Goal: Information Seeking & Learning: Learn about a topic

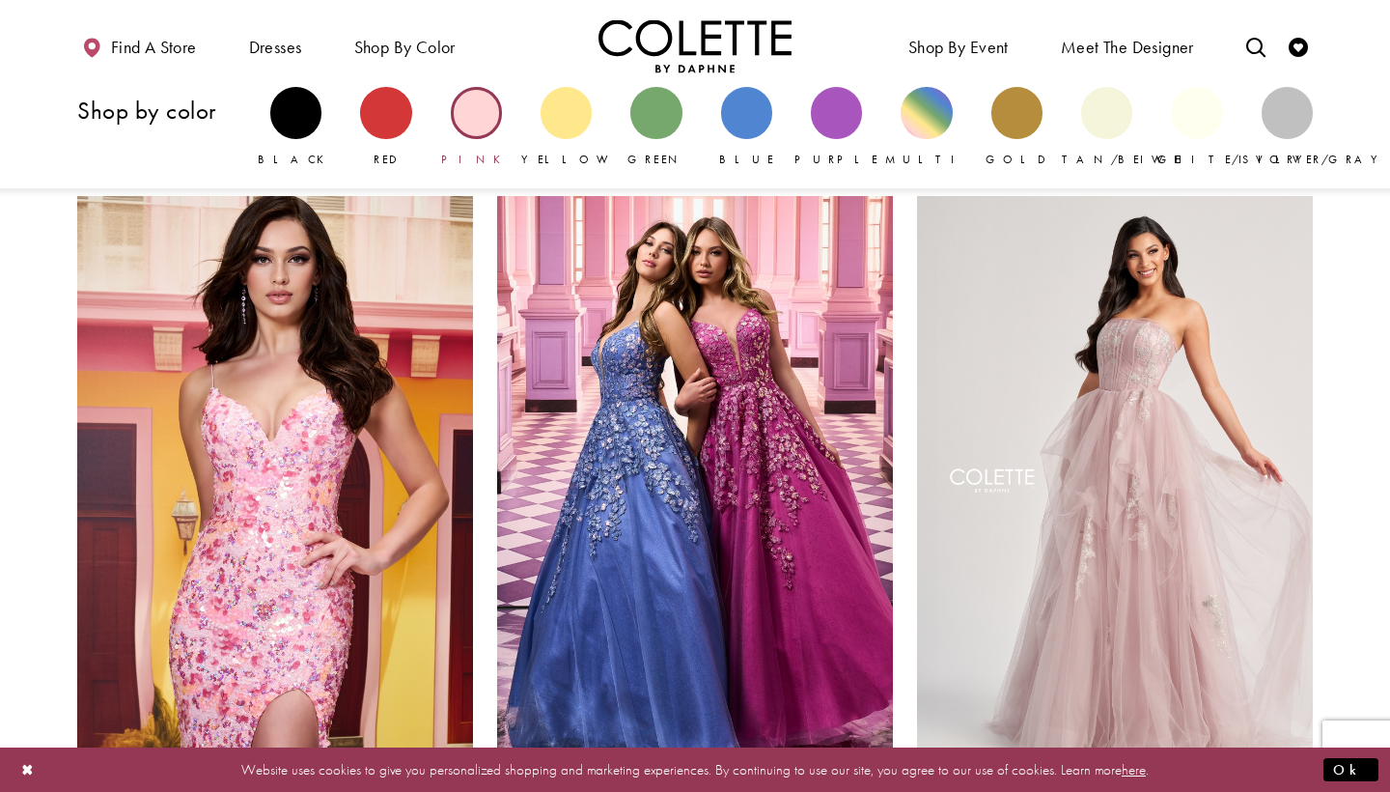
click at [479, 103] on div "Primary block" at bounding box center [476, 112] width 51 height 51
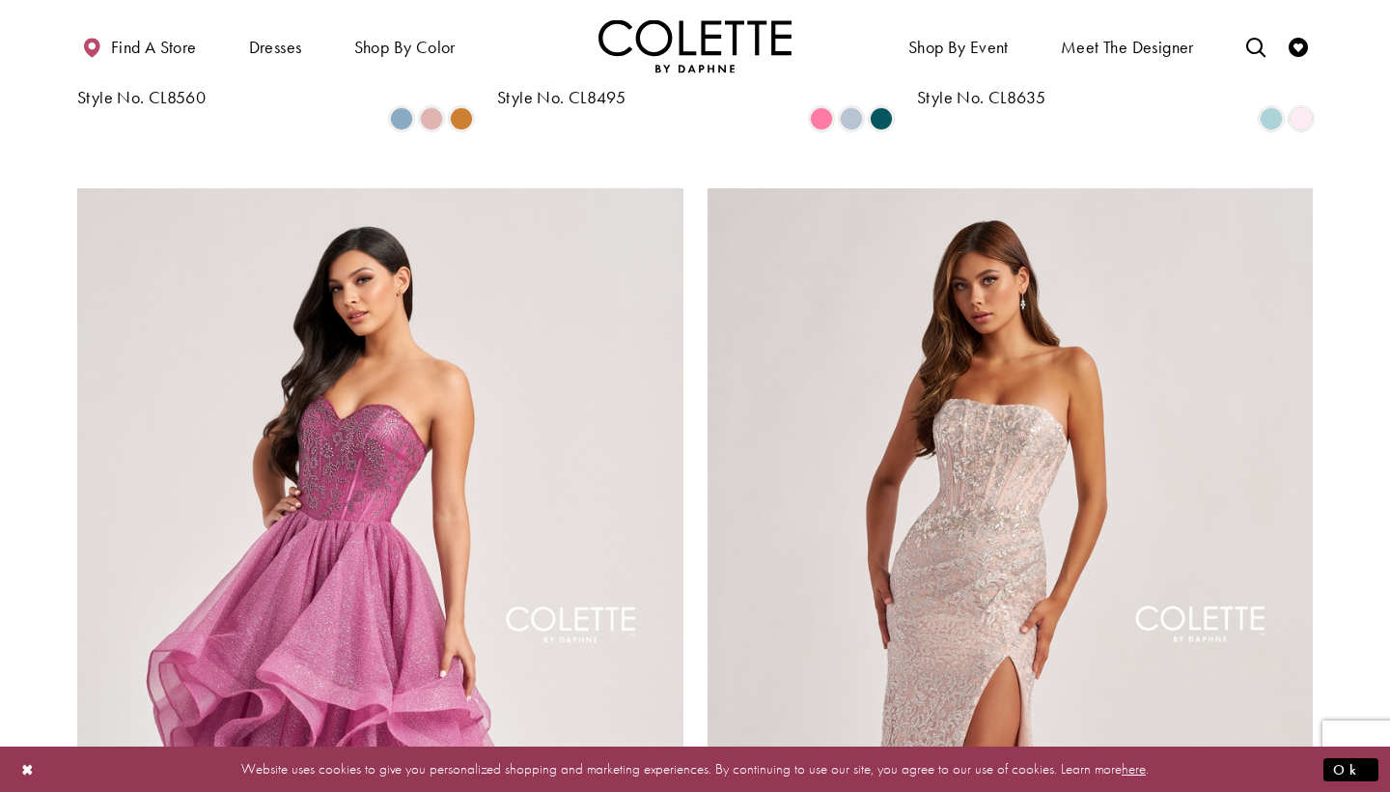
scroll to position [2929, 0]
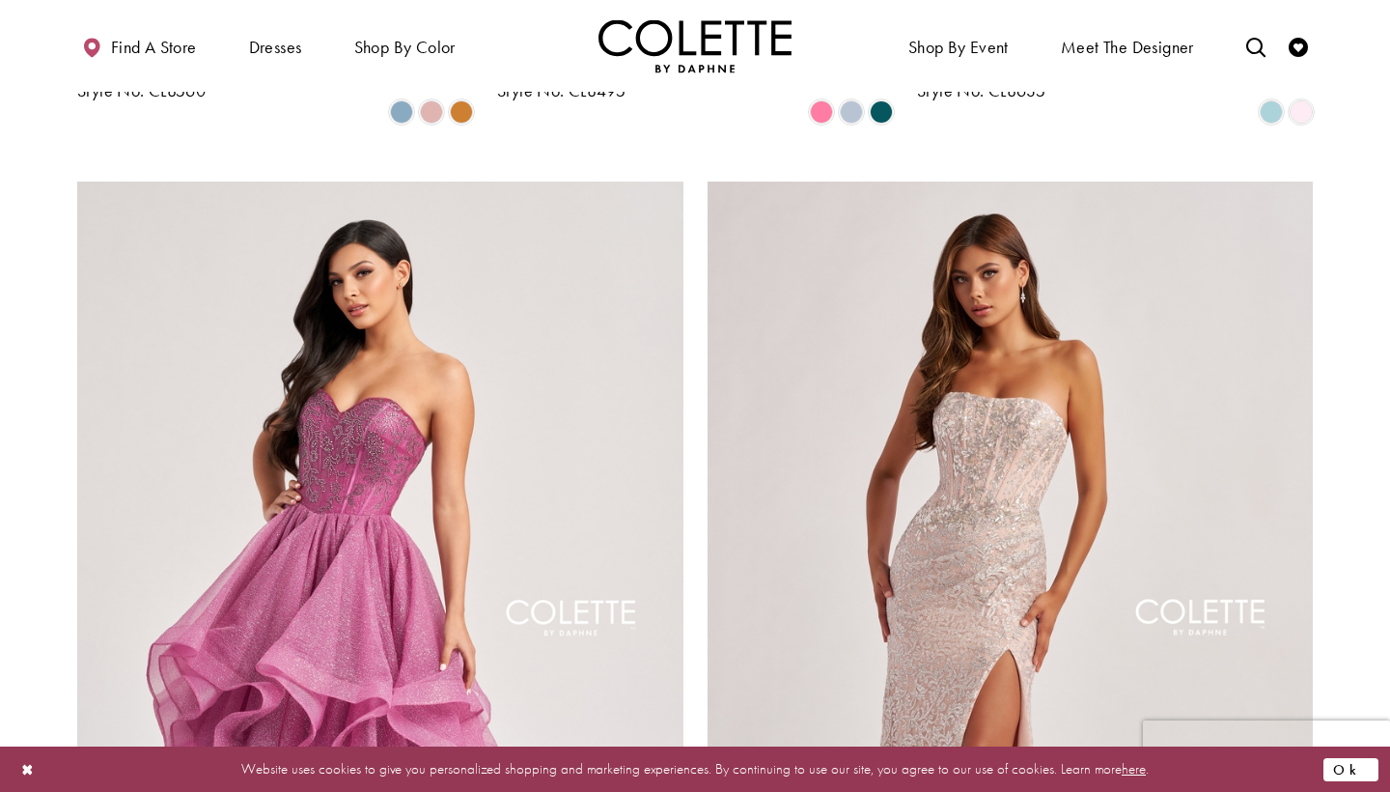
click at [1367, 762] on button "Ok" at bounding box center [1351, 769] width 55 height 24
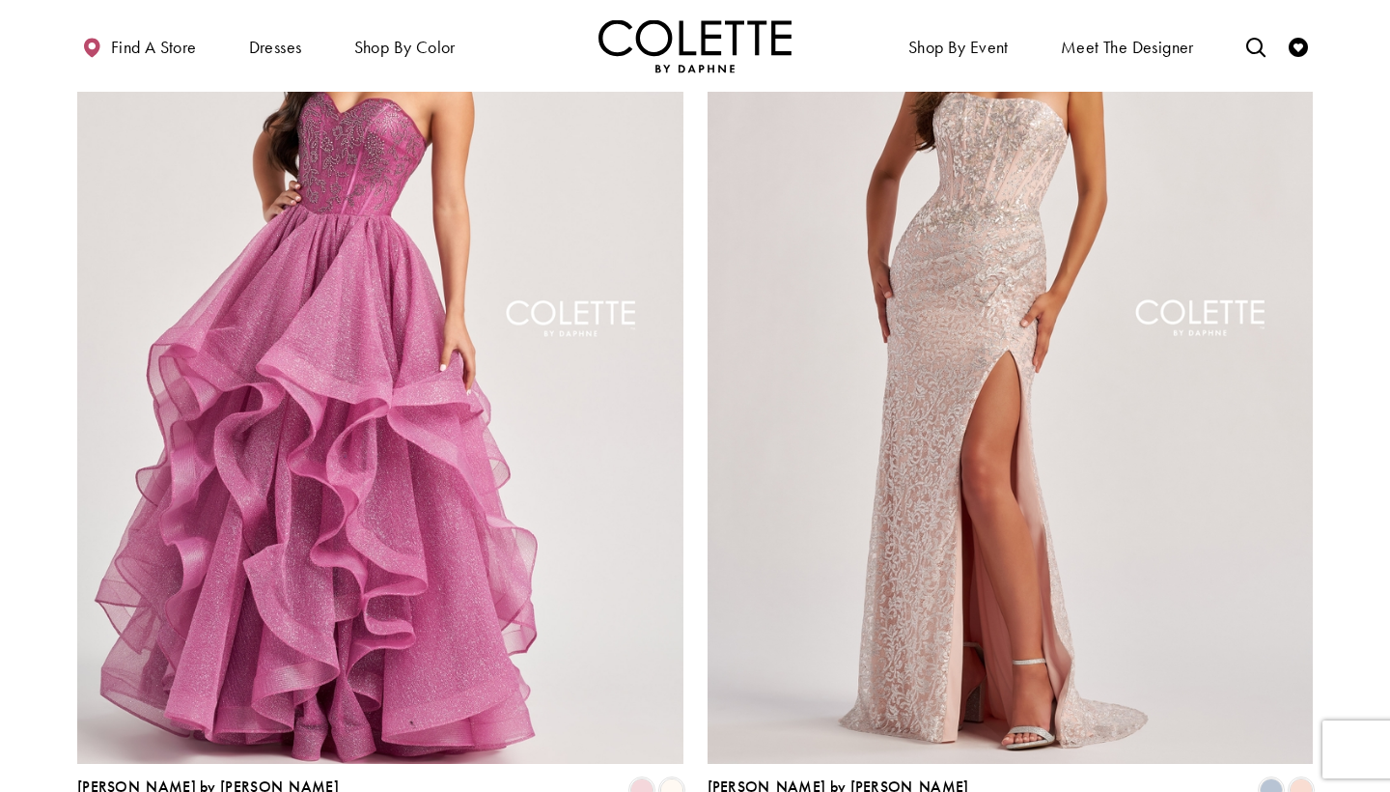
scroll to position [3231, 0]
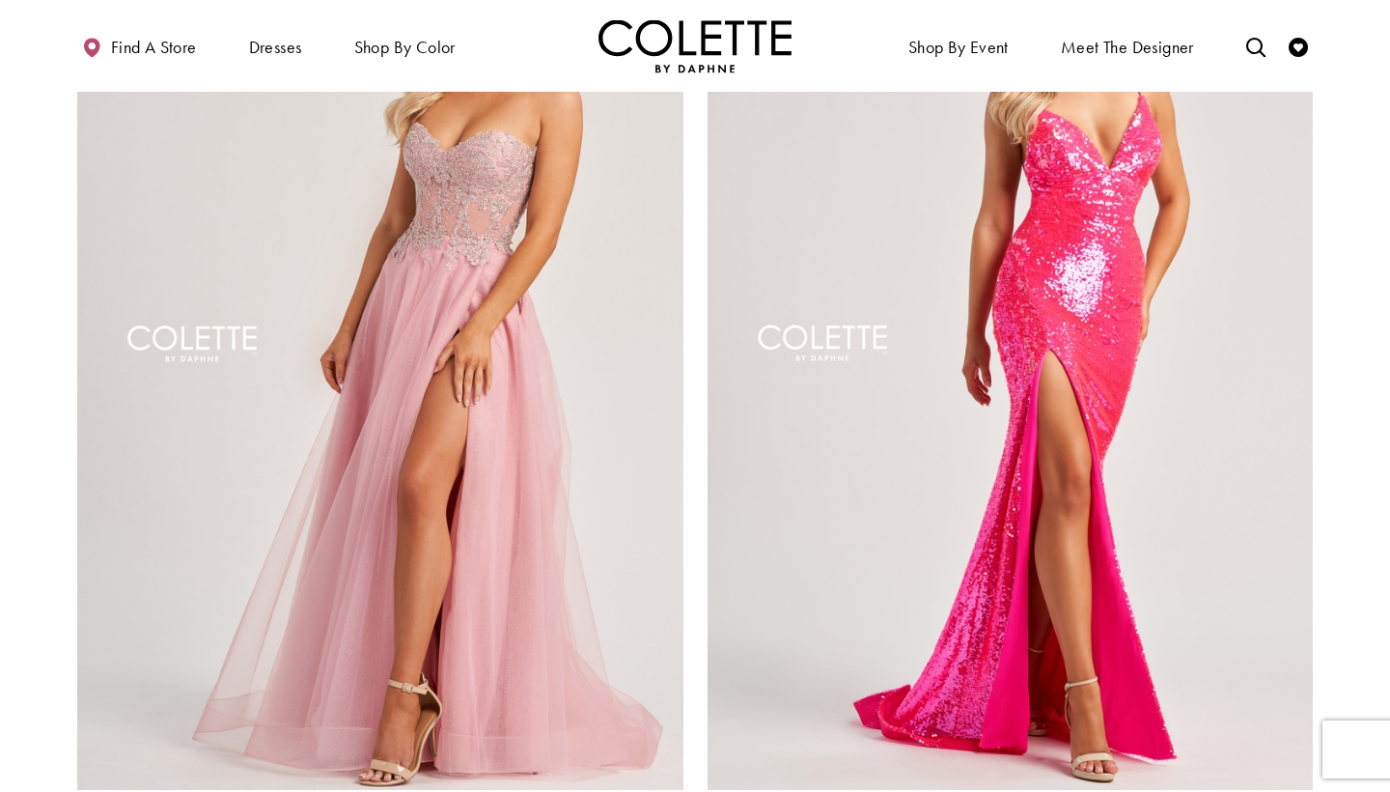
scroll to position [3203, 0]
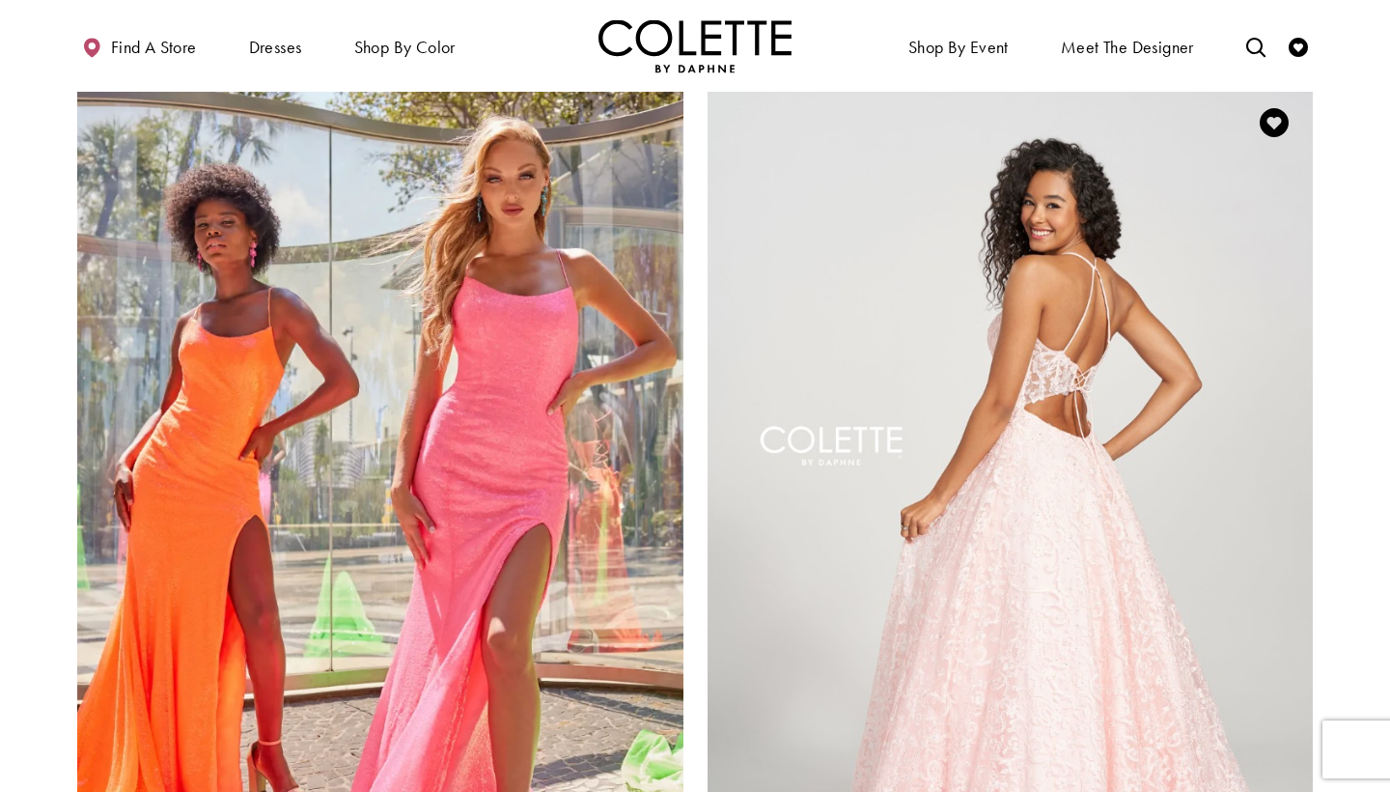
scroll to position [3032, 0]
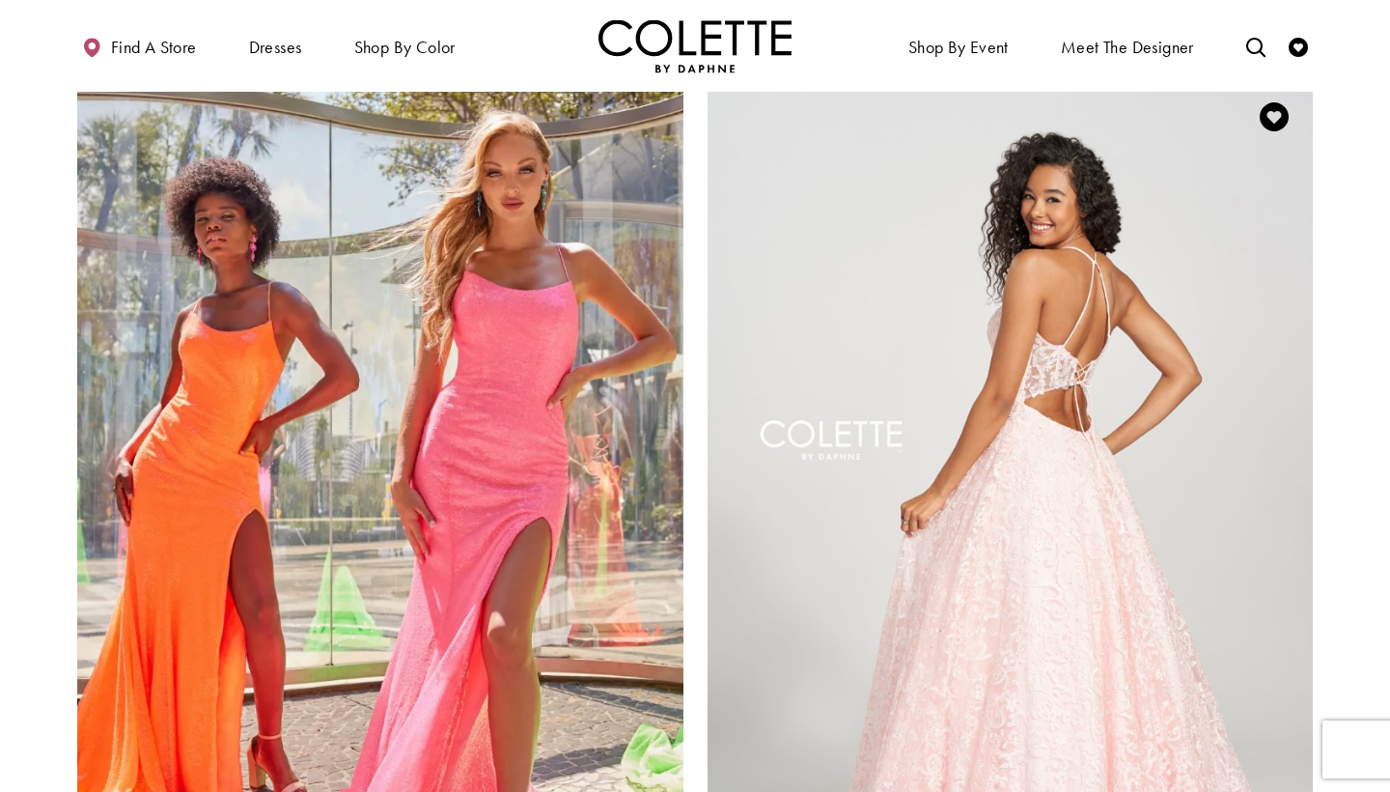
click at [985, 684] on img "Visit Colette by Daphne Style No. CL12204 Page" at bounding box center [1011, 518] width 606 height 881
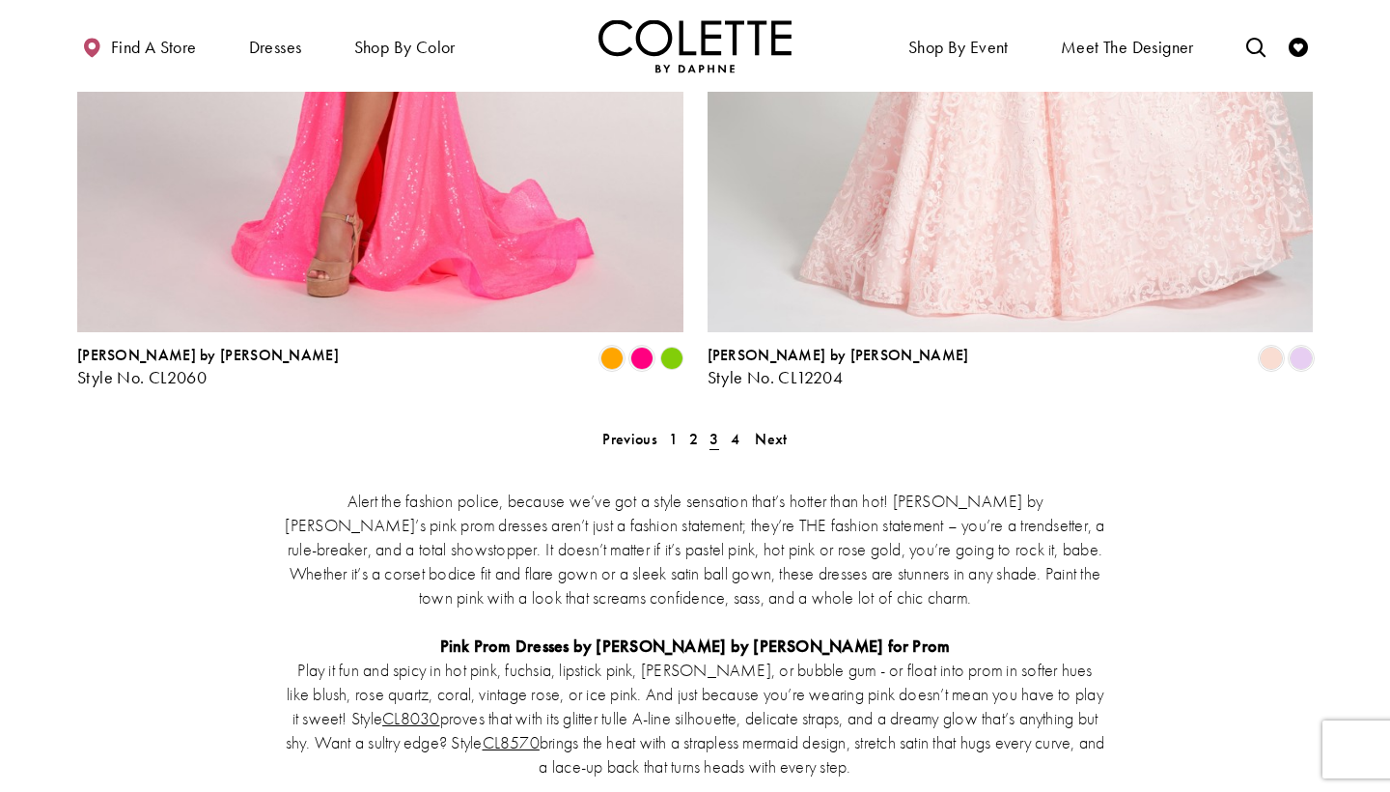
scroll to position [3675, 0]
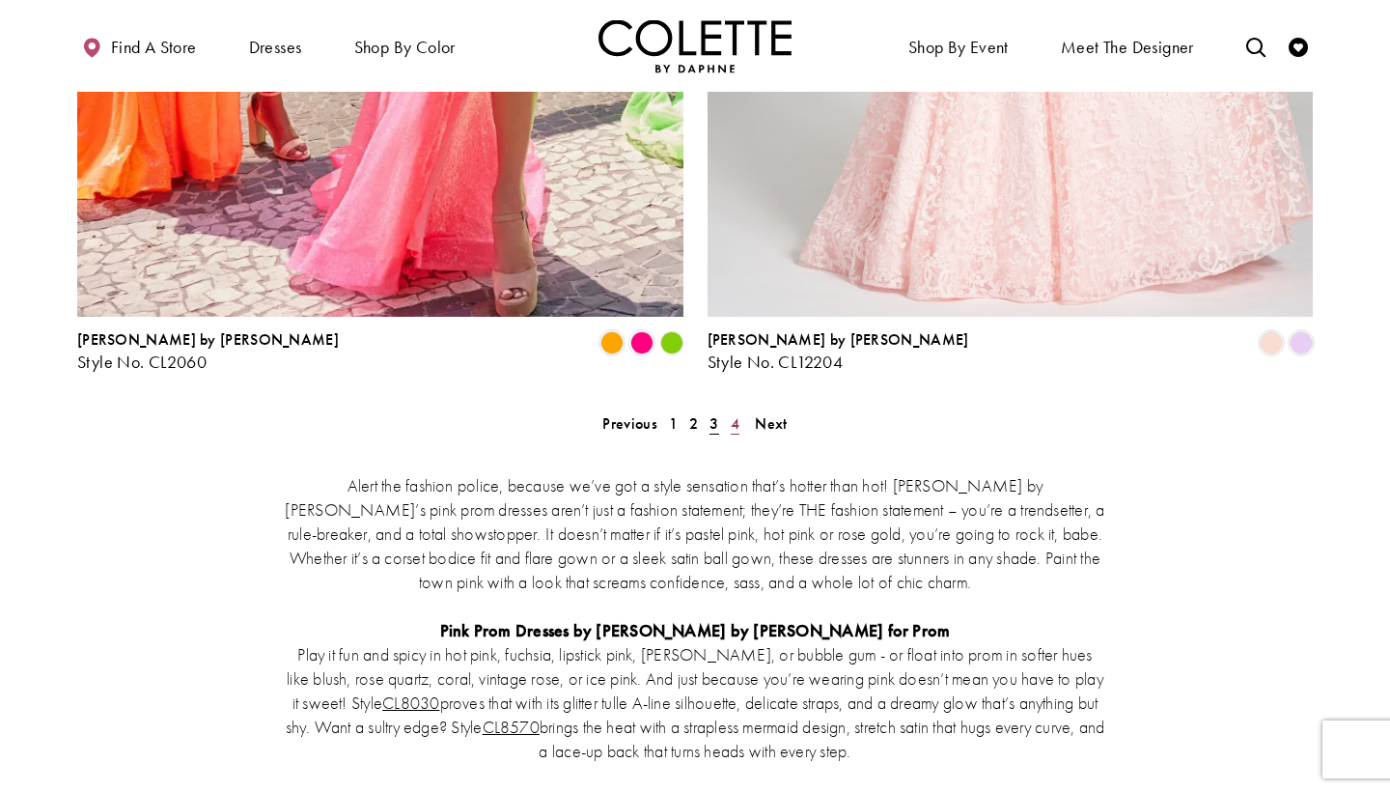
click at [734, 413] on span "4" at bounding box center [735, 423] width 9 height 20
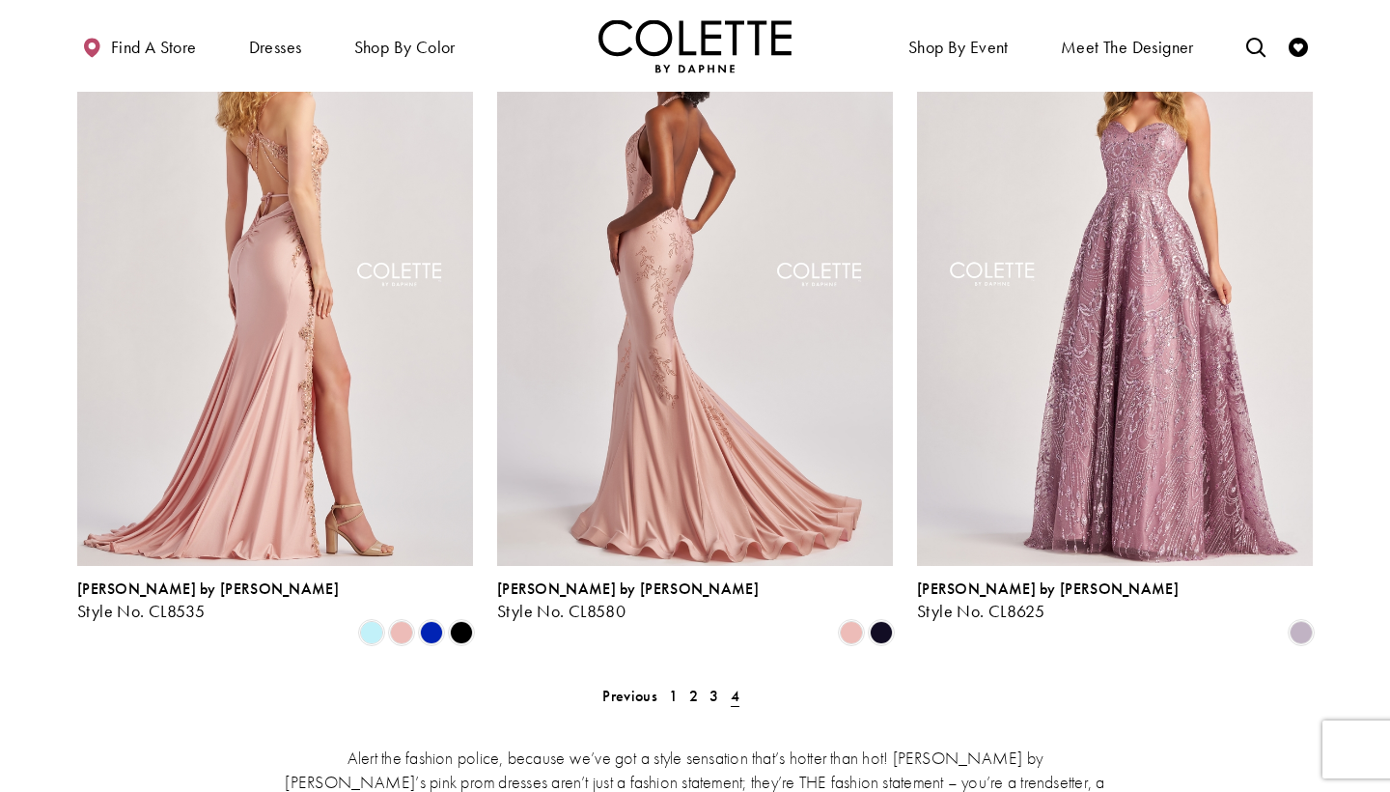
scroll to position [994, 0]
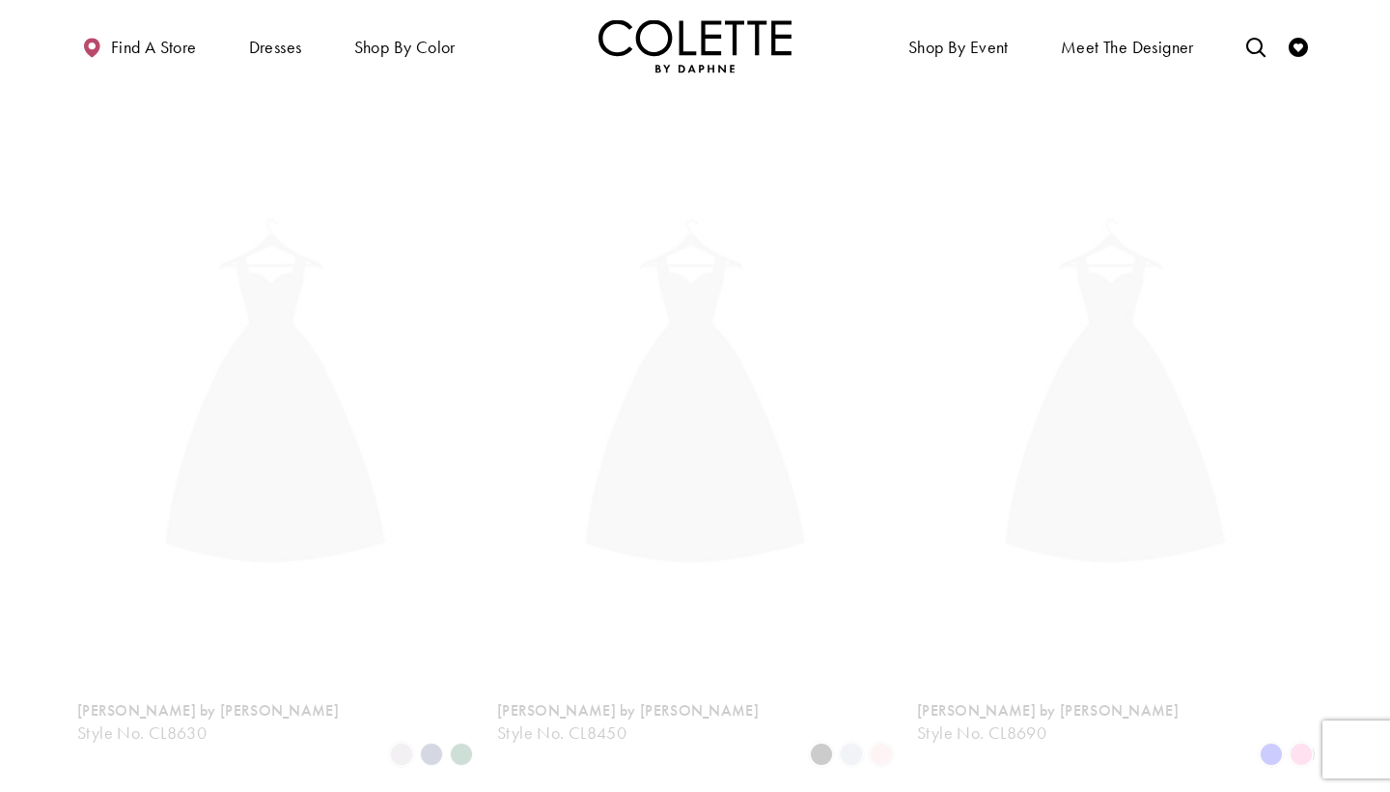
scroll to position [103, 0]
